Goal: Share content: Share content

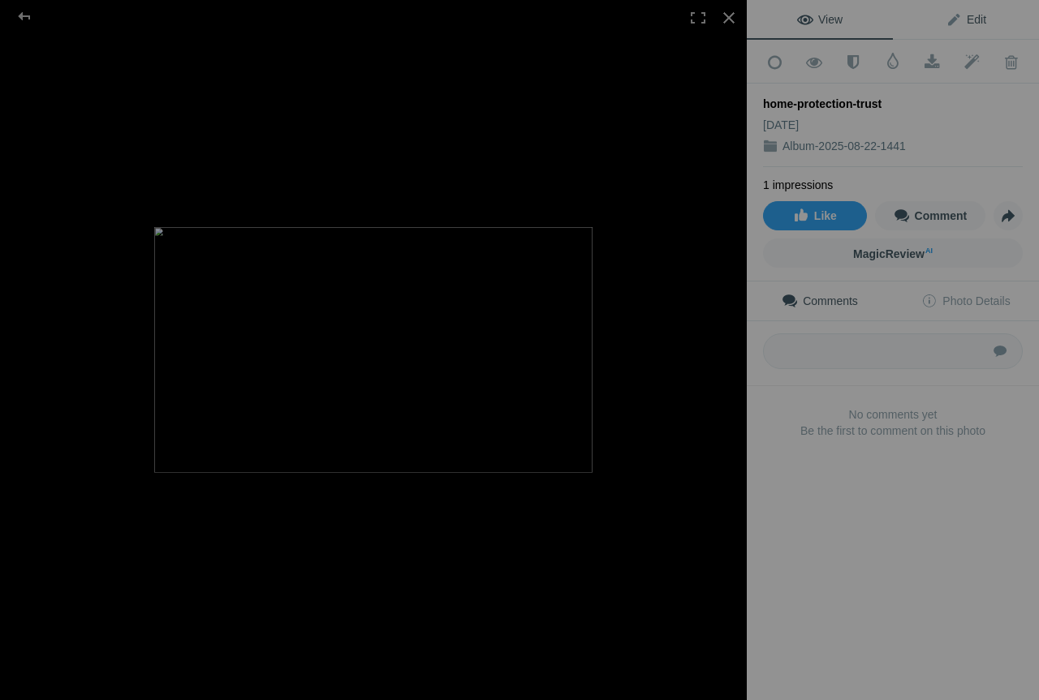
click at [945, 20] on span "Edit" at bounding box center [965, 19] width 41 height 13
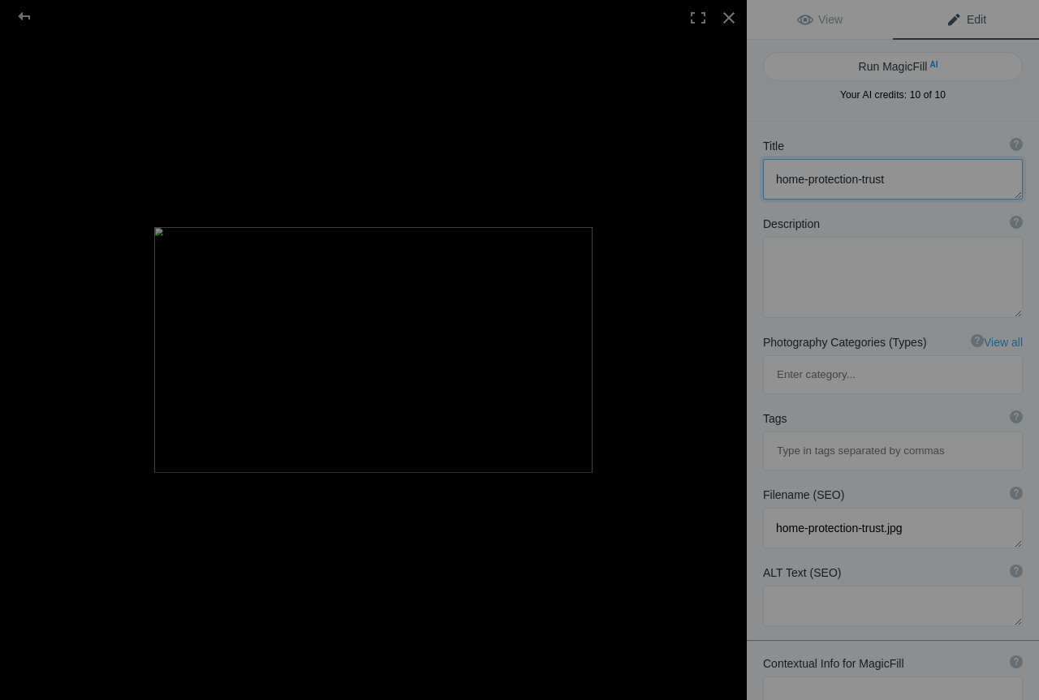
click at [815, 187] on textarea at bounding box center [893, 179] width 260 height 41
paste textarea "Property Protection Trusts in [GEOGRAPHIC_DATA] - [GEOGRAPHIC_DATA]"
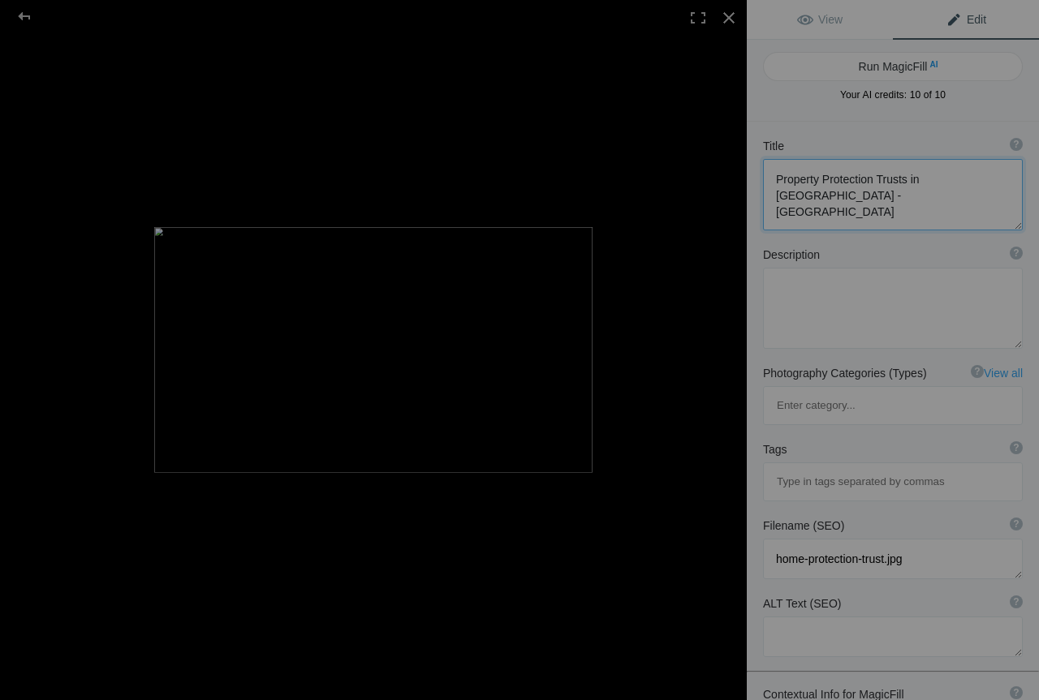
scroll to position [2, 0]
type textarea "Property Protection Trusts in [GEOGRAPHIC_DATA] - [GEOGRAPHIC_DATA]"
click at [811, 283] on textarea at bounding box center [893, 308] width 260 height 81
paste textarea "Safeguard your Scottish home with property protection trust services from [GEOG…"
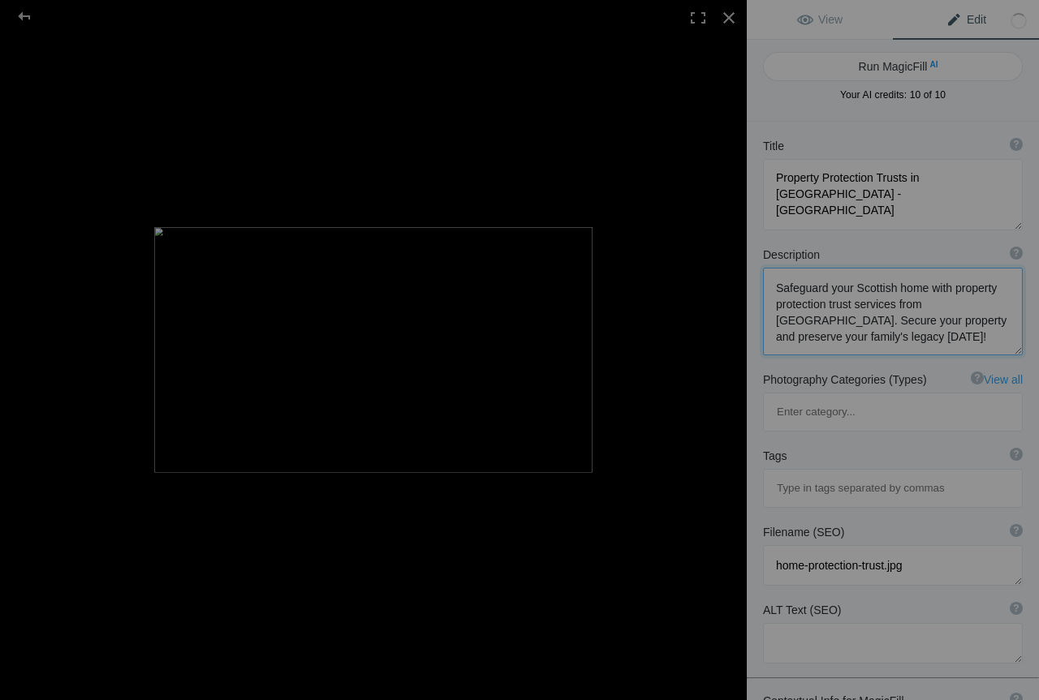
type textarea "Safeguard your Scottish home with property protection trust services from [GEOG…"
click at [812, 474] on input at bounding box center [893, 488] width 242 height 29
paste input "Property Protection Trusts"
type input "Property Protection Trusts"
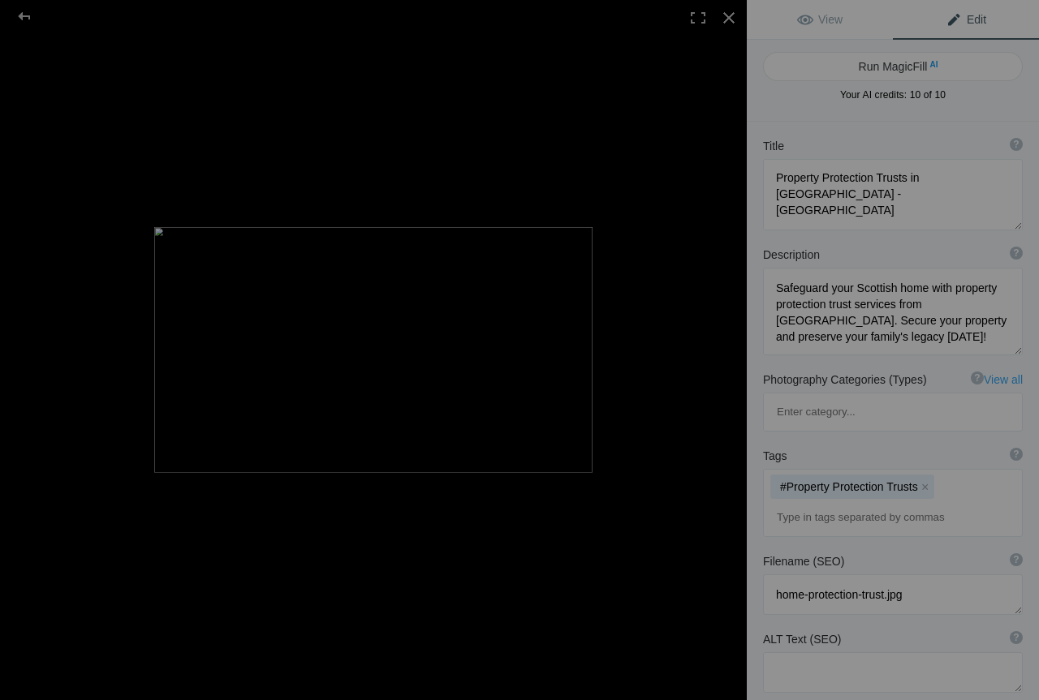
paste input "Protection Trusts in [GEOGRAPHIC_DATA]"
type input "Protection Trusts in [GEOGRAPHIC_DATA]"
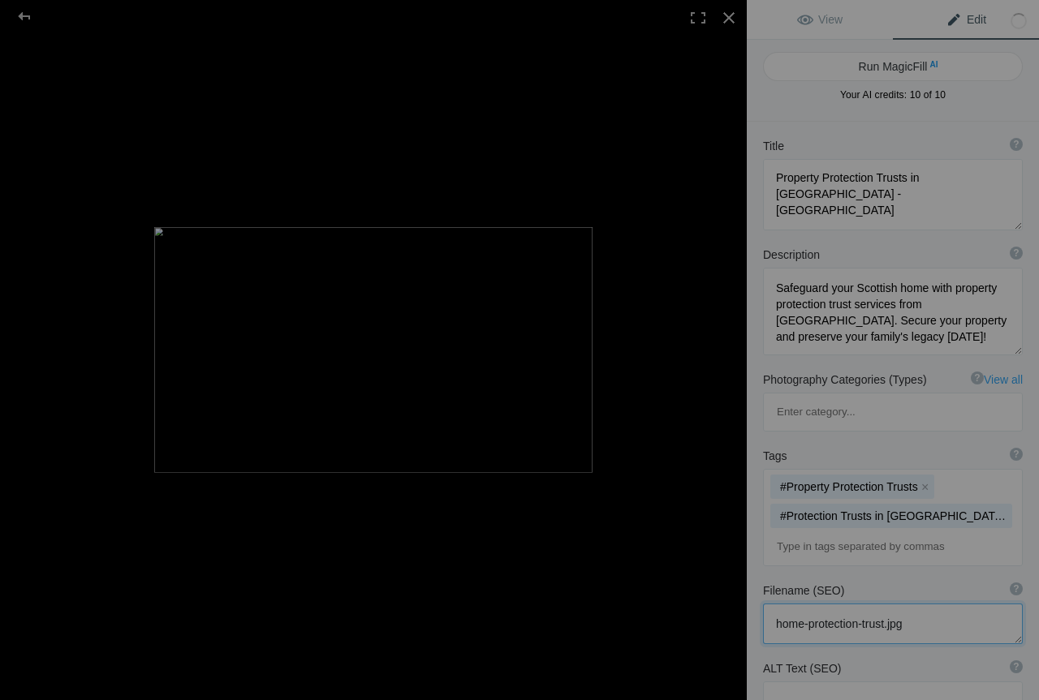
click at [842, 604] on textarea at bounding box center [893, 624] width 260 height 41
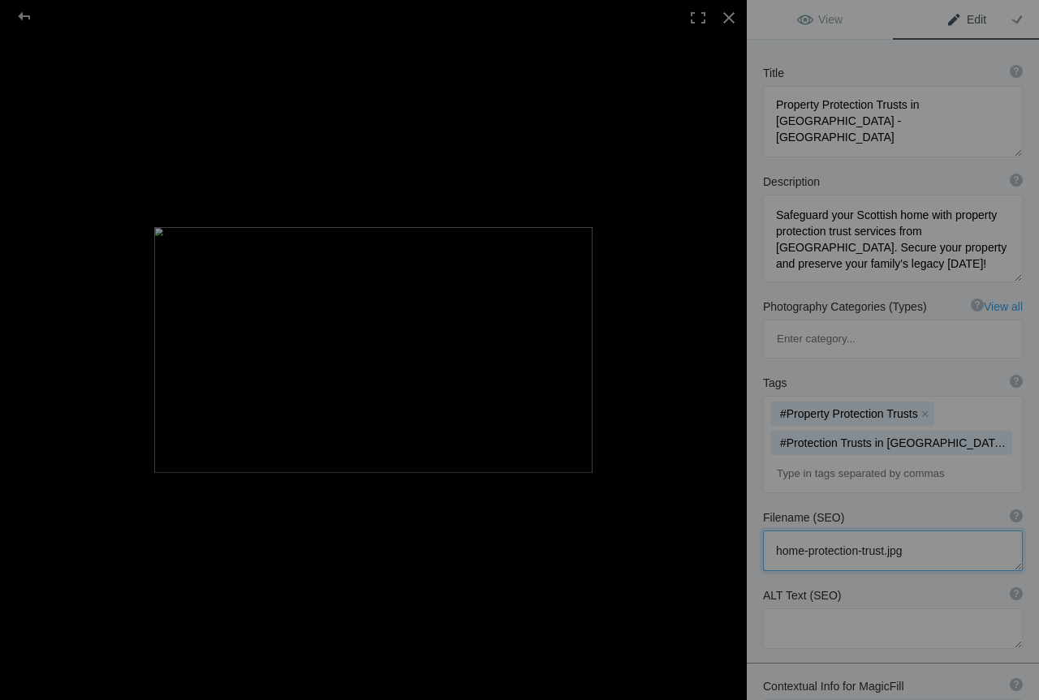
scroll to position [162, 0]
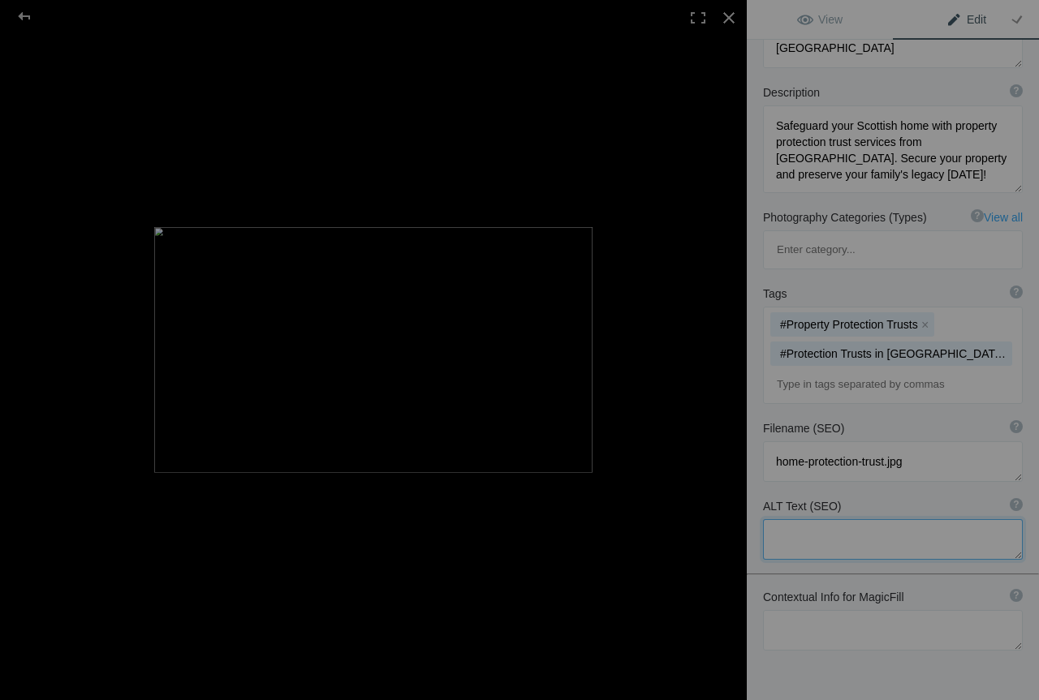
click at [846, 519] on textarea at bounding box center [893, 539] width 260 height 41
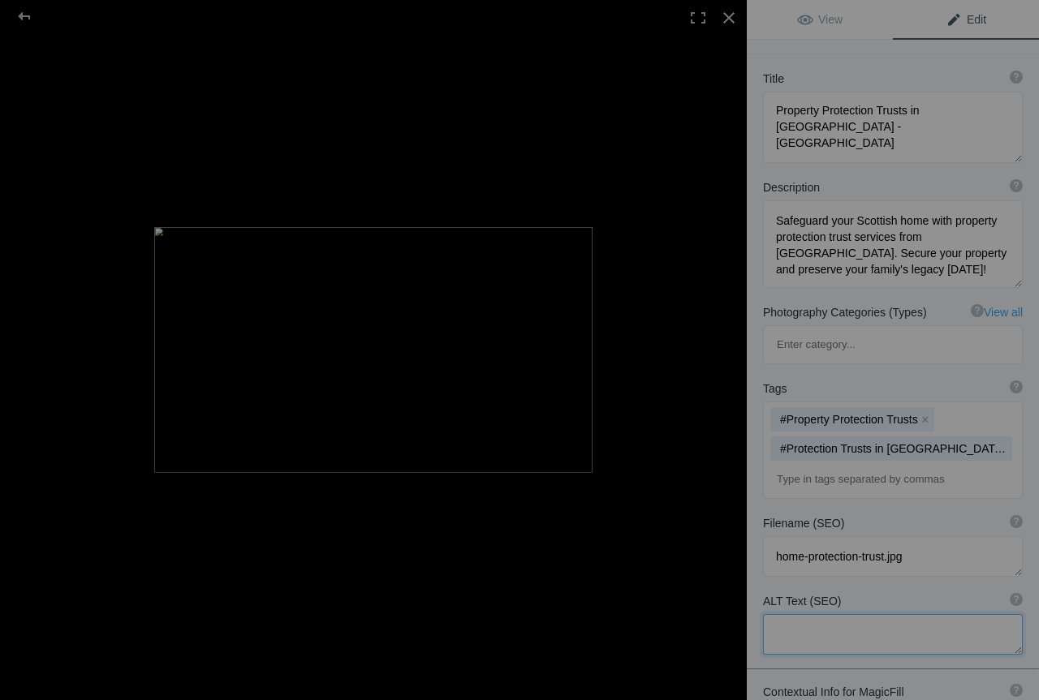
scroll to position [0, 0]
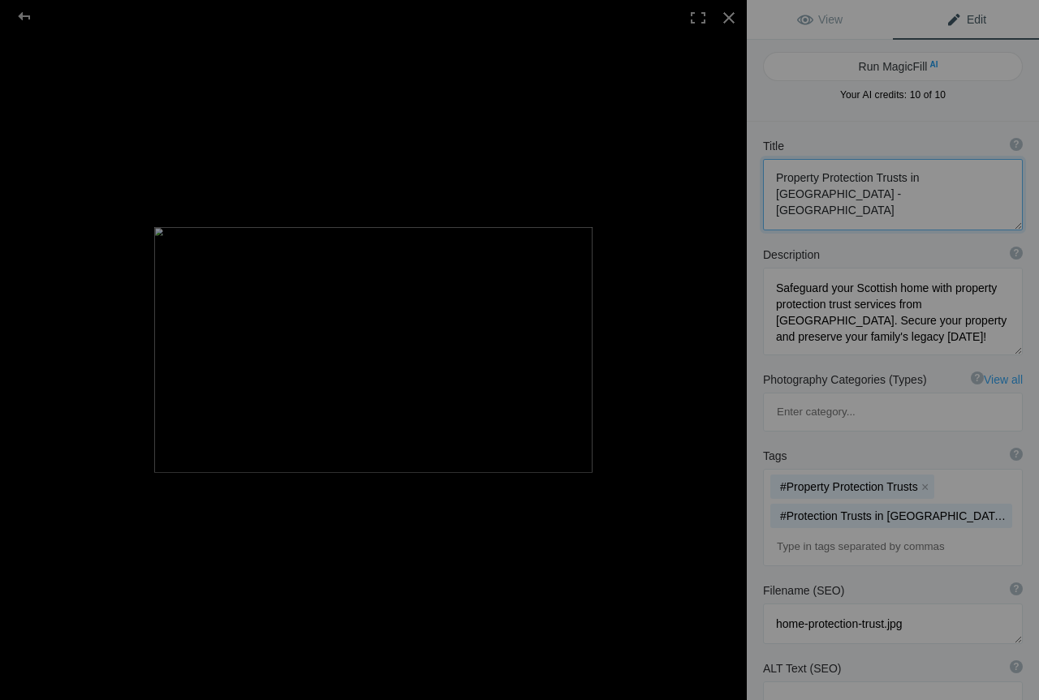
click at [833, 192] on textarea at bounding box center [893, 194] width 260 height 71
click at [829, 183] on textarea at bounding box center [893, 194] width 260 height 71
drag, startPoint x: 776, startPoint y: 174, endPoint x: 960, endPoint y: 174, distance: 184.2
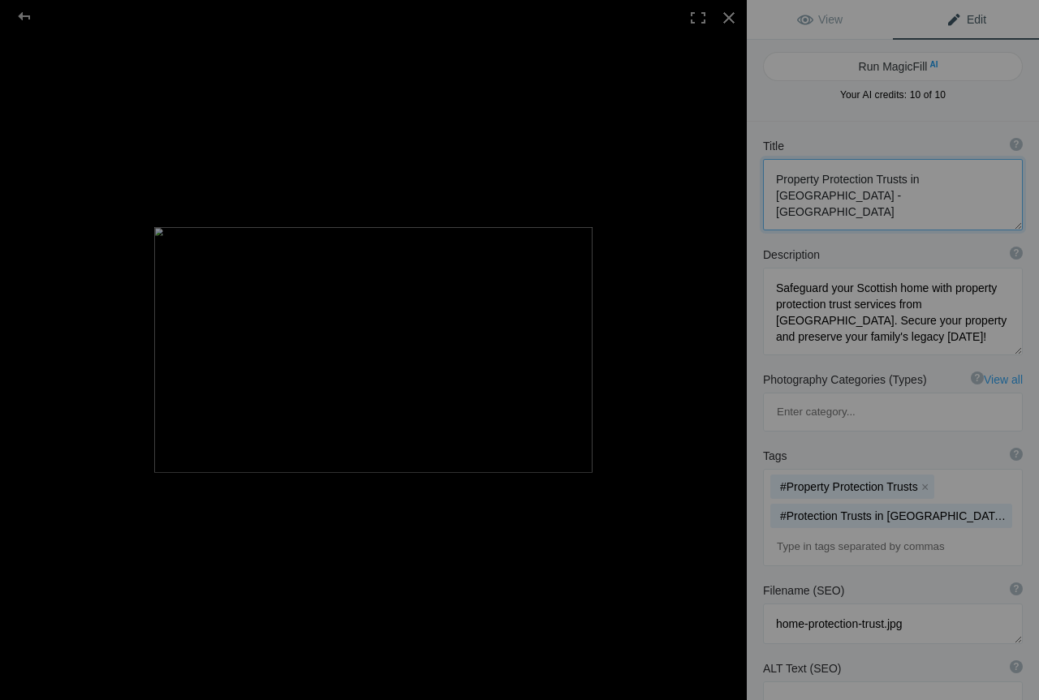
click at [960, 174] on textarea at bounding box center [893, 194] width 260 height 71
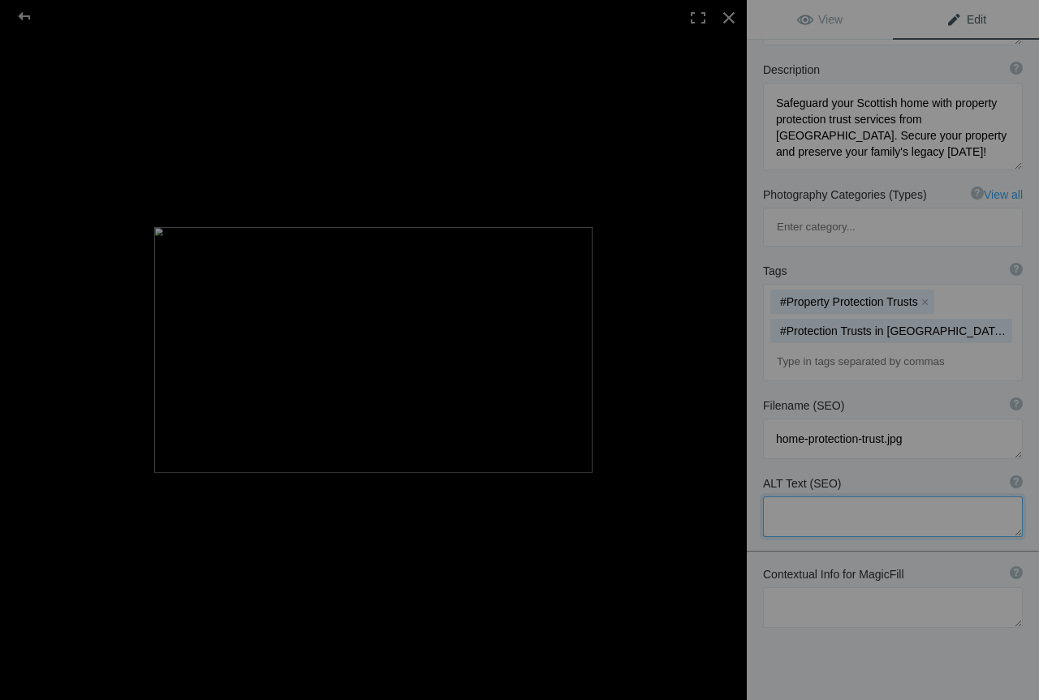
click at [819, 497] on textarea at bounding box center [893, 517] width 260 height 41
paste textarea "Property Protection Trusts in [GEOGRAPHIC_DATA]"
type textarea "Property Protection Trusts in [GEOGRAPHIC_DATA]"
click at [848, 587] on textarea at bounding box center [893, 607] width 260 height 41
click at [1022, 20] on link "Edit" at bounding box center [965, 19] width 146 height 39
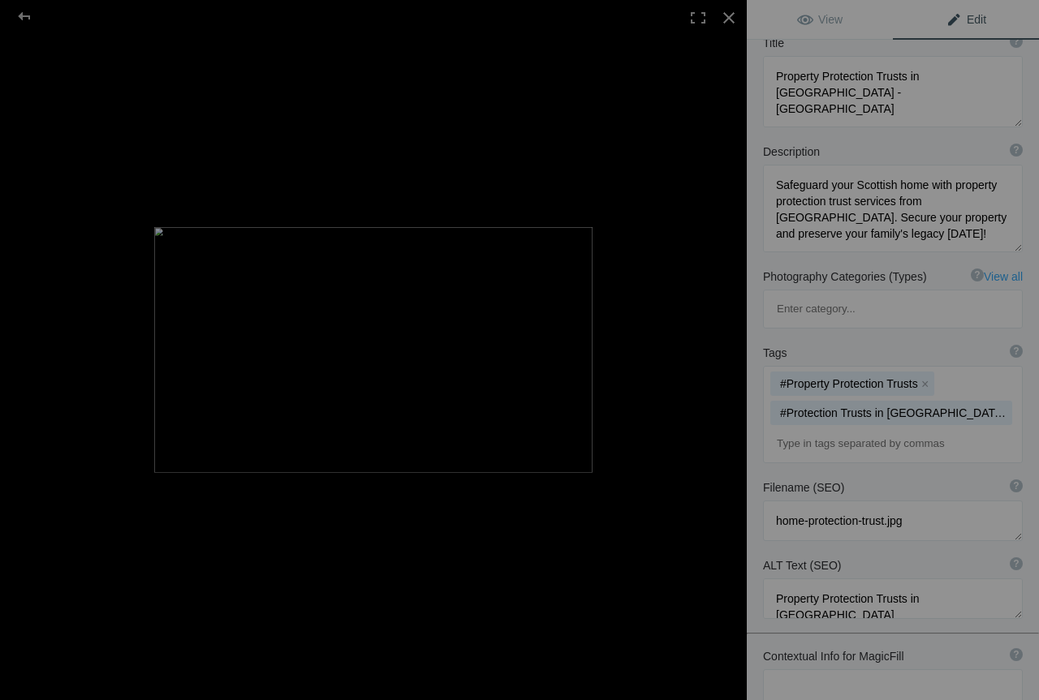
scroll to position [0, 0]
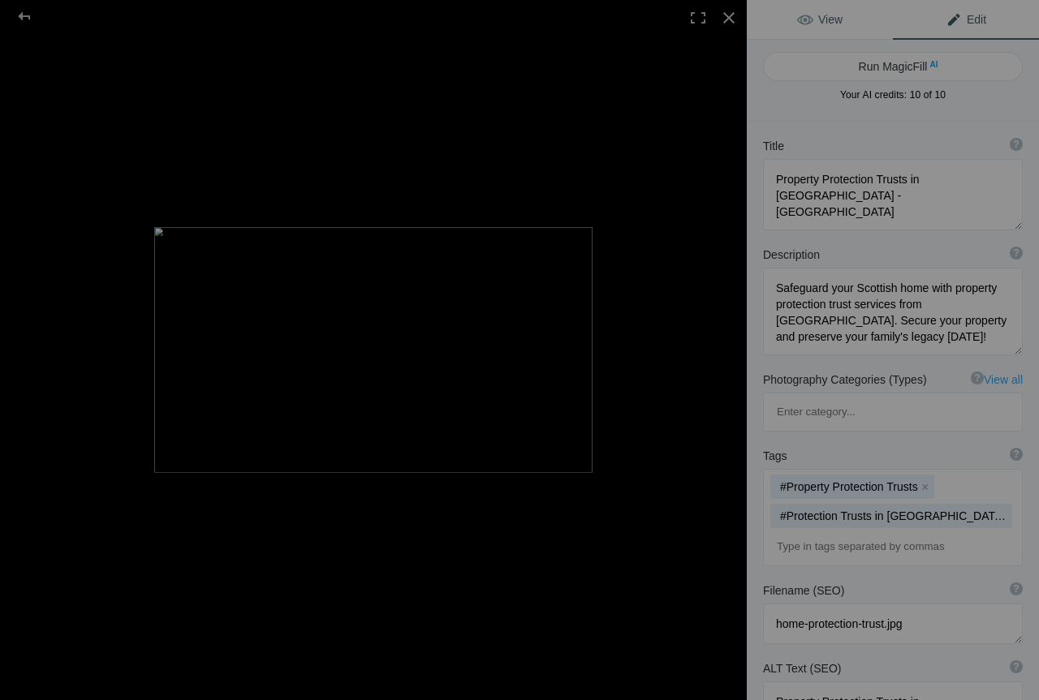
click at [816, 9] on link "View" at bounding box center [819, 19] width 146 height 39
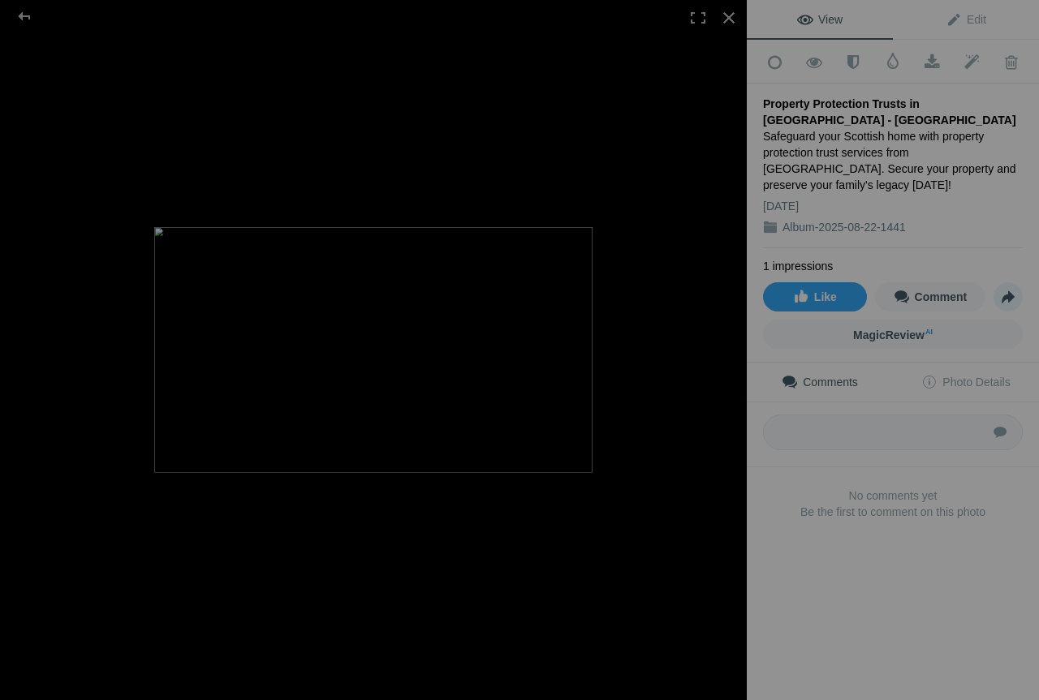
click at [1004, 292] on span "Share" at bounding box center [1008, 297] width 28 height 28
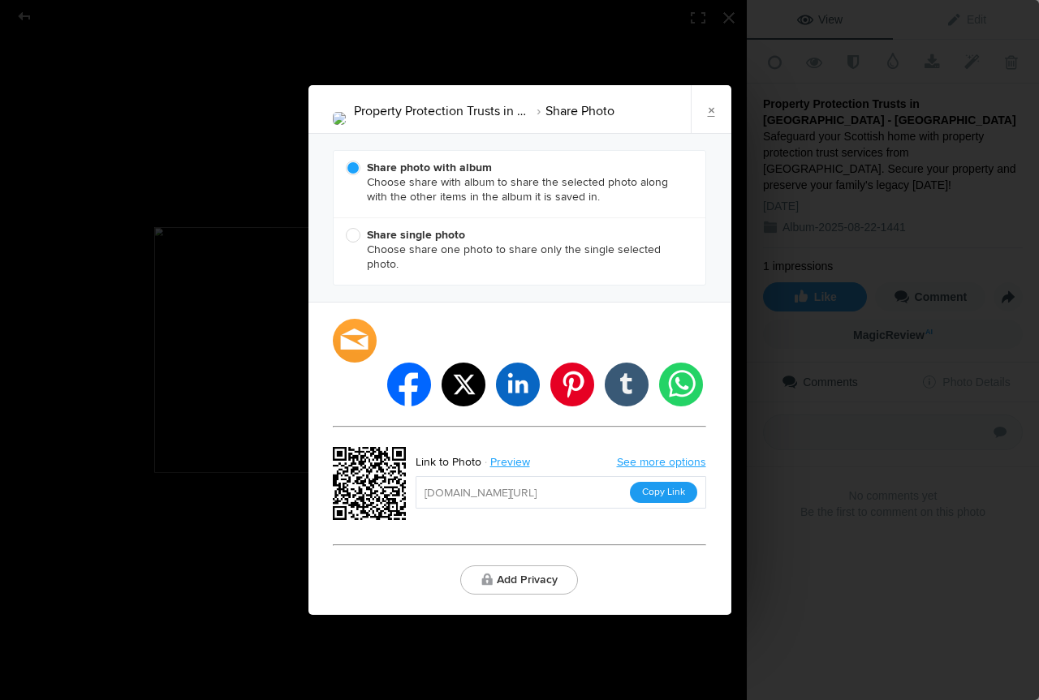
click at [656, 482] on button "Copy Link" at bounding box center [663, 492] width 67 height 21
click at [484, 260] on span "Share single photo Choose share one photo to share only the single selected pho…" at bounding box center [515, 250] width 339 height 44
click at [346, 228] on input "Share single photo Choose share one photo to share only the single selected pho…" at bounding box center [345, 227] width 1 height 1
radio input "true"
click at [670, 482] on button "Copy Link" at bounding box center [663, 492] width 67 height 21
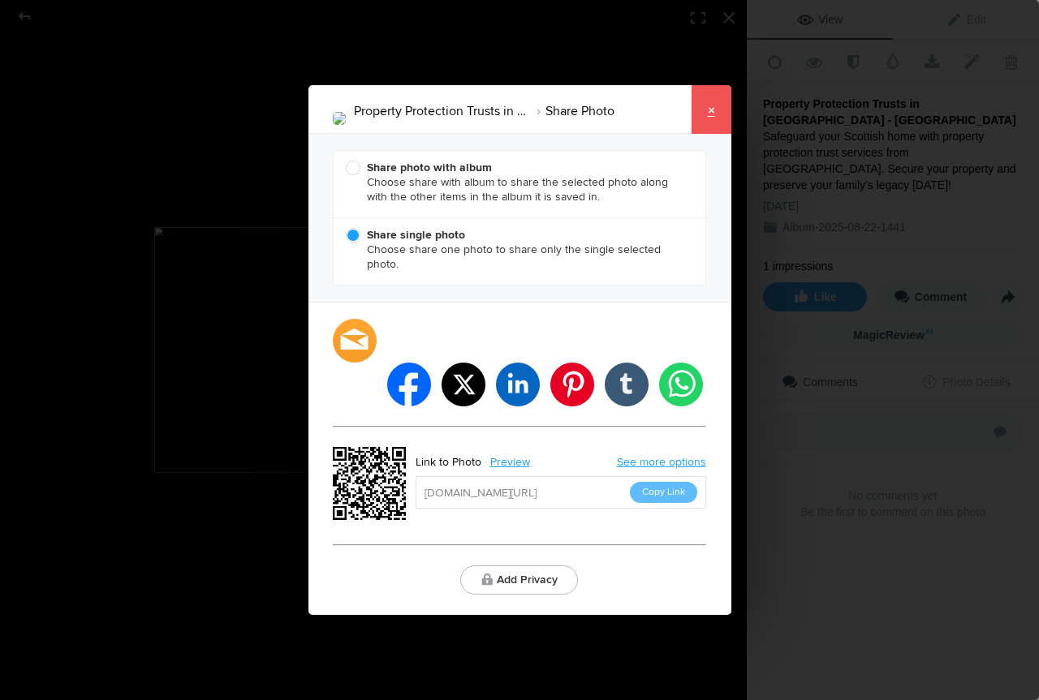
click at [706, 134] on link "×" at bounding box center [710, 109] width 41 height 49
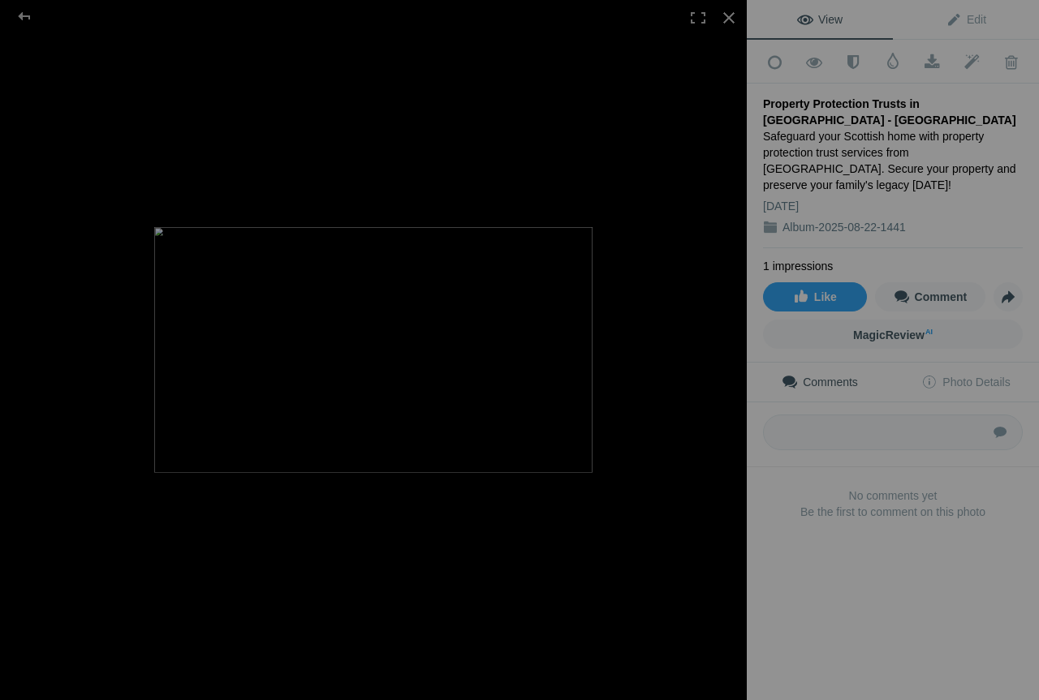
click at [875, 141] on div "Safeguard your Scottish home with property protection trust services from [GEOG…" at bounding box center [893, 160] width 260 height 65
click at [952, 22] on span "Edit" at bounding box center [965, 19] width 41 height 13
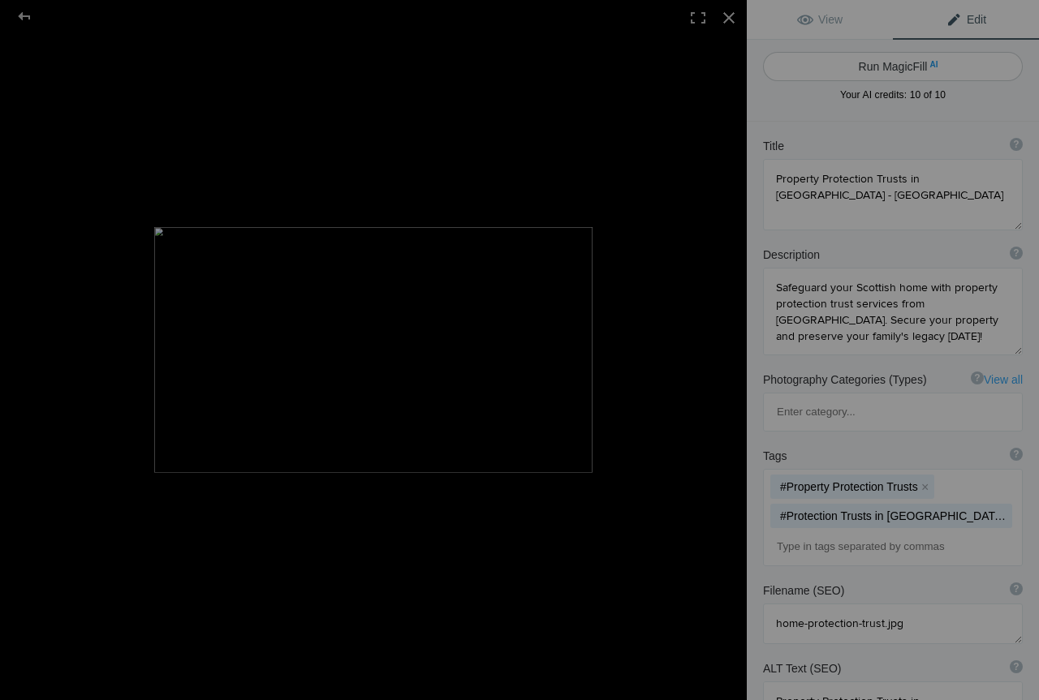
click at [883, 65] on button "Run MagicFill AI" at bounding box center [893, 66] width 260 height 29
click at [836, 109] on div at bounding box center [893, 109] width 260 height 0
click at [763, 109] on div at bounding box center [893, 109] width 260 height 0
